Goal: Task Accomplishment & Management: Manage account settings

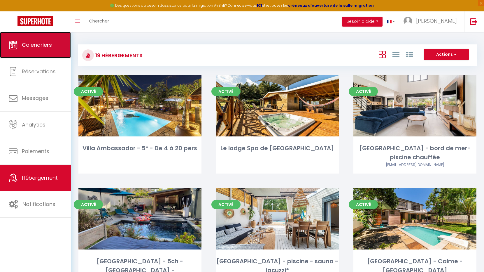
click at [36, 53] on link "Calendriers" at bounding box center [35, 45] width 71 height 26
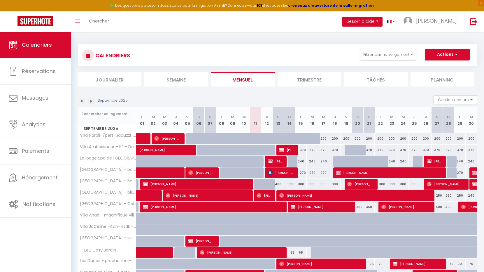
click at [91, 99] on img at bounding box center [91, 101] width 6 height 6
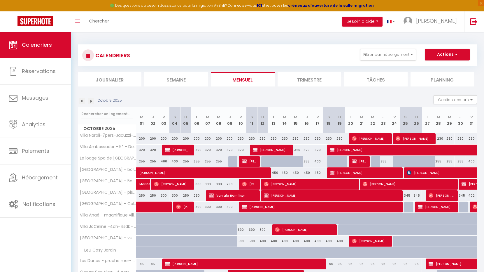
click at [91, 99] on img at bounding box center [91, 101] width 6 height 6
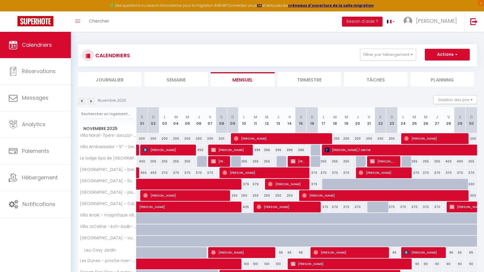
click at [91, 99] on img at bounding box center [91, 101] width 6 height 6
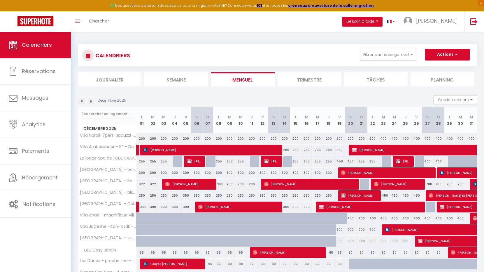
click at [91, 99] on img at bounding box center [91, 101] width 6 height 6
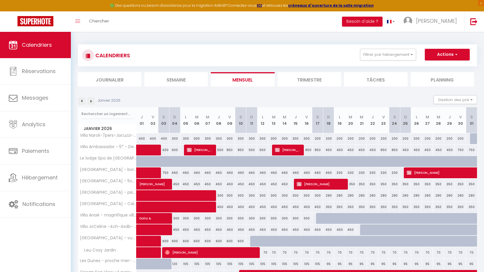
click at [91, 99] on img at bounding box center [91, 101] width 6 height 6
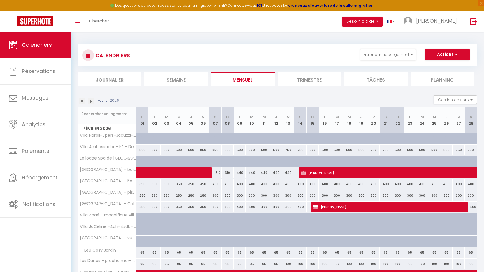
click at [91, 99] on img at bounding box center [91, 101] width 6 height 6
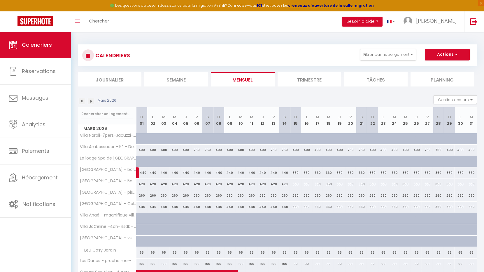
click at [82, 102] on img at bounding box center [82, 101] width 6 height 6
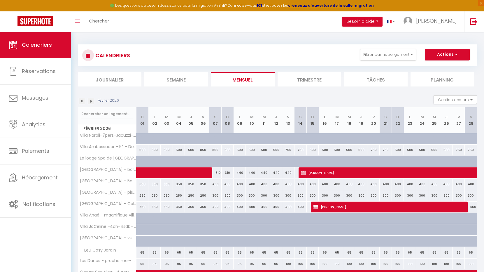
click at [82, 102] on img at bounding box center [82, 101] width 6 height 6
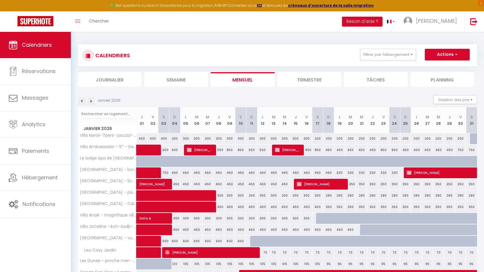
click at [82, 102] on img at bounding box center [82, 101] width 6 height 6
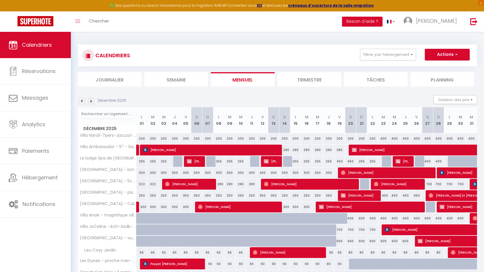
click at [82, 102] on img at bounding box center [82, 101] width 6 height 6
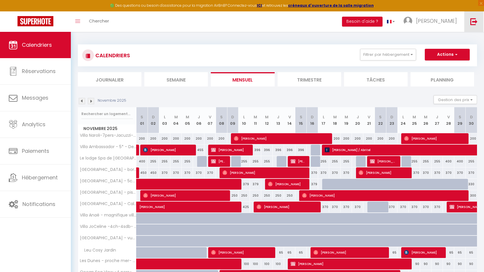
click at [473, 26] on link at bounding box center [473, 21] width 19 height 20
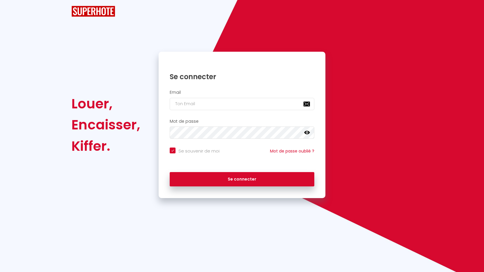
checkbox input "true"
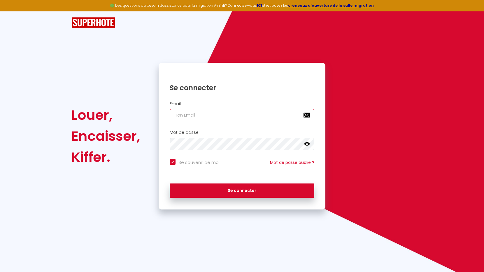
type input "[EMAIL_ADDRESS][DOMAIN_NAME]"
checkbox input "true"
click at [225, 116] on input "[EMAIL_ADDRESS][DOMAIN_NAME]" at bounding box center [242, 115] width 145 height 12
type input "[EMAIL_ADDRESS][DOMAIN_NAME]"
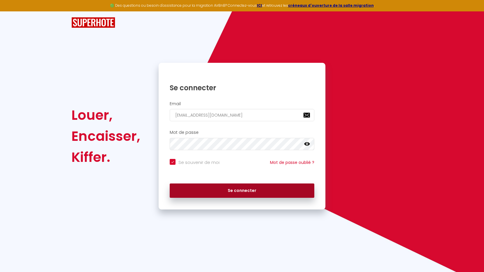
click at [219, 185] on button "Se connecter" at bounding box center [242, 190] width 145 height 15
checkbox input "true"
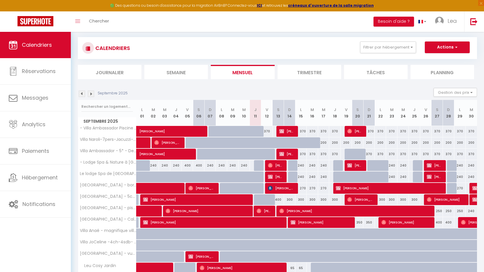
scroll to position [8, 0]
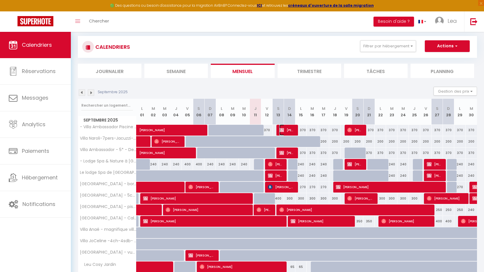
click at [283, 131] on img at bounding box center [281, 129] width 5 height 5
select select "KO"
select select "0"
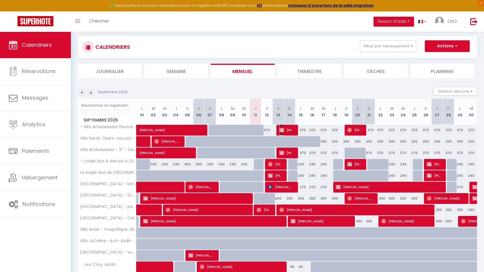
select select "1"
select select
